Goal: Task Accomplishment & Management: Complete application form

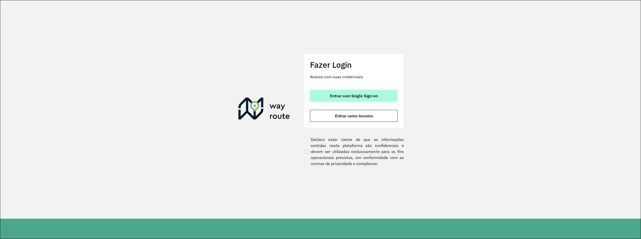
click at [367, 95] on span "Entrar com Single Sign-on" at bounding box center [354, 96] width 48 height 4
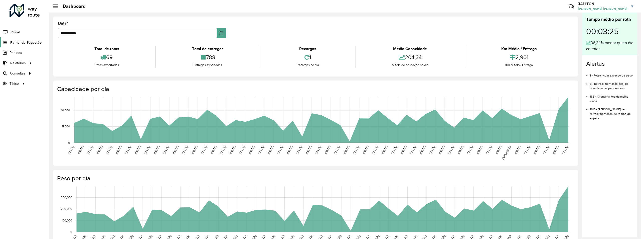
click at [23, 43] on span "Painel de Sugestão" at bounding box center [25, 42] width 31 height 5
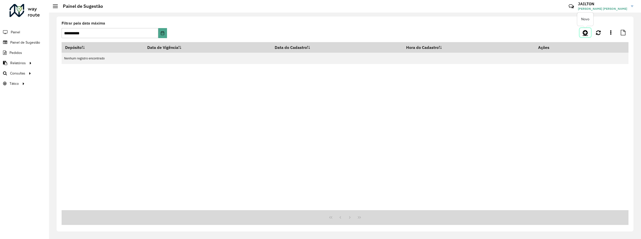
click at [584, 30] on icon at bounding box center [585, 33] width 5 height 6
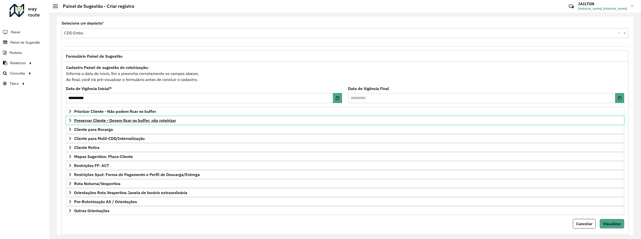
click at [138, 121] on span "Preservar Cliente - Devem ficar no buffer, não roteirizar" at bounding box center [125, 120] width 102 height 4
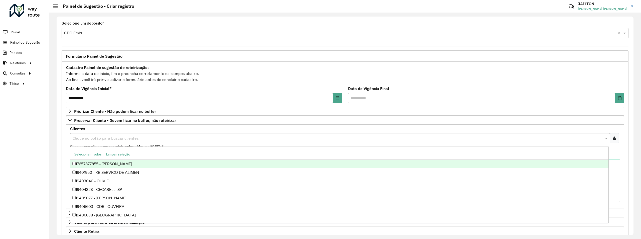
click at [144, 138] on input "text" at bounding box center [337, 138] width 533 height 6
paste input "*****"
type input "*****"
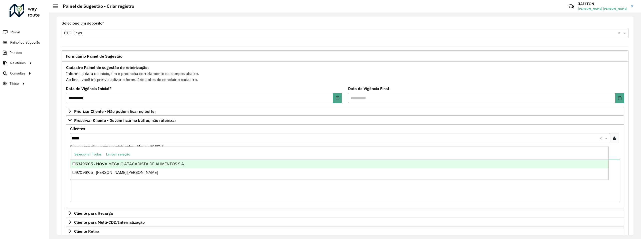
click at [133, 161] on div "63496105 - NOVA MEGA G ATACADISTA DE ALIMENTOS S.A." at bounding box center [339, 164] width 538 height 9
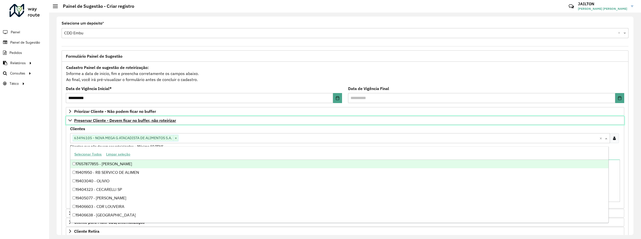
click at [75, 120] on span "Preservar Cliente - Devem ficar no buffer, não roteirizar" at bounding box center [125, 120] width 102 height 4
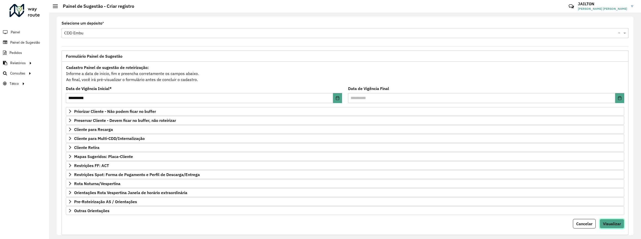
click at [618, 226] on span "Visualizar" at bounding box center [612, 223] width 18 height 5
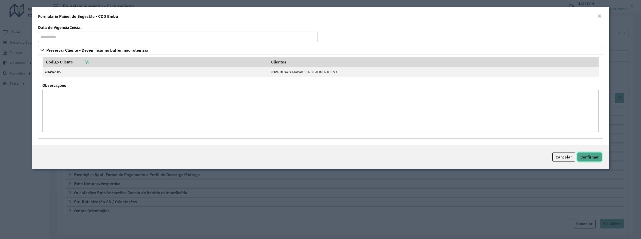
click at [589, 155] on span "Confirmar" at bounding box center [590, 156] width 18 height 5
